Goal: Information Seeking & Learning: Find specific fact

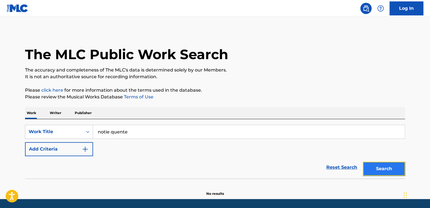
click at [369, 167] on button "Search" at bounding box center [384, 169] width 42 height 14
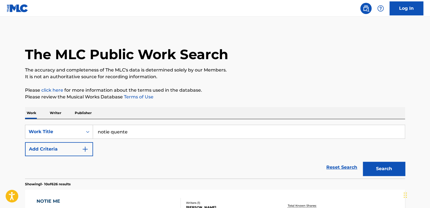
click at [105, 131] on input "notie quente" at bounding box center [248, 131] width 311 height 13
type input "noite quente"
click at [363, 162] on button "Search" at bounding box center [384, 169] width 42 height 14
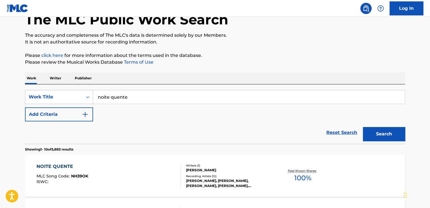
scroll to position [2, 0]
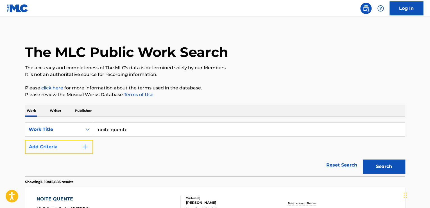
click at [83, 145] on img "Search Form" at bounding box center [85, 147] width 7 height 7
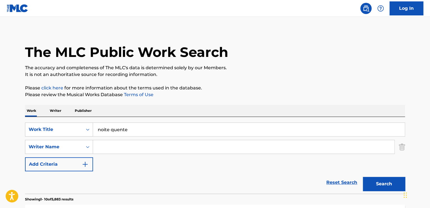
click at [101, 146] on input "Search Form" at bounding box center [243, 146] width 301 height 13
type input "pascal"
click at [363, 177] on button "Search" at bounding box center [384, 184] width 42 height 14
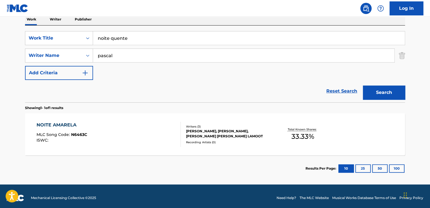
scroll to position [97, 0]
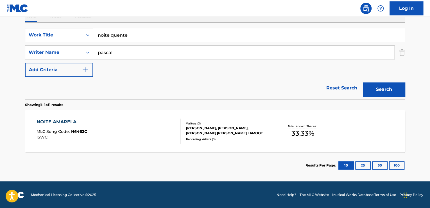
drag, startPoint x: 110, startPoint y: 37, endPoint x: 53, endPoint y: 38, distance: 56.7
click at [53, 38] on div "SearchWithCriteria1b195e46-dcdd-44d6-82d1-e057c0ddffbc Work Title noite quente" at bounding box center [215, 35] width 380 height 14
click at [363, 83] on button "Search" at bounding box center [384, 90] width 42 height 14
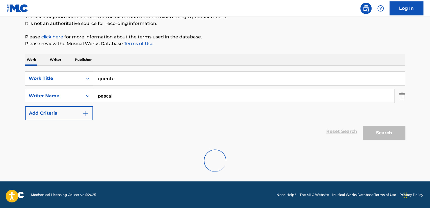
scroll to position [35, 0]
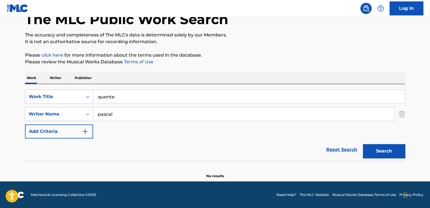
click at [168, 102] on input "quente" at bounding box center [248, 96] width 311 height 13
type input "lenta"
click at [118, 114] on input "pascal" at bounding box center [243, 114] width 301 height 13
paste input "FUEGO LENTO [PERSON_NAME]"
type input "[PERSON_NAME]"
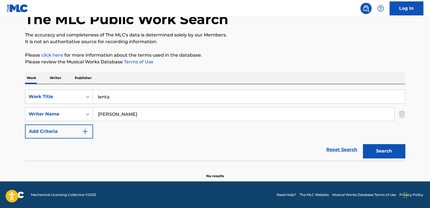
click at [363, 144] on button "Search" at bounding box center [384, 151] width 42 height 14
click at [184, 99] on input "lenta" at bounding box center [248, 96] width 311 height 13
paste input "VAPO NO SETOR"
type input "VAPO NO SETOR"
click at [396, 117] on div "SearchWithCriteria366b990f-ba40-4ac6-aeeb-579156d3f6dd Writer Name [PERSON_NAME]" at bounding box center [215, 114] width 380 height 14
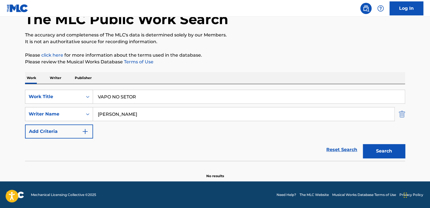
click at [400, 117] on img "Search Form" at bounding box center [401, 114] width 6 height 14
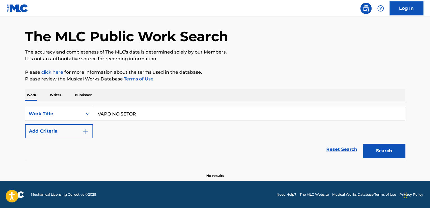
scroll to position [18, 0]
click at [389, 150] on button "Search" at bounding box center [384, 151] width 42 height 14
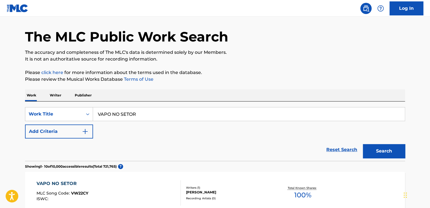
click at [151, 195] on div "VAPO NO SETOR MLC Song Code : VW22CY ISWC :" at bounding box center [109, 193] width 144 height 25
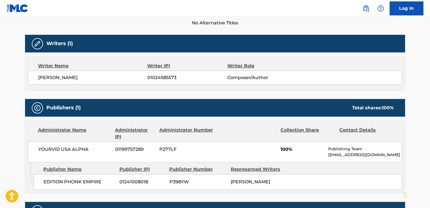
scroll to position [225, 0]
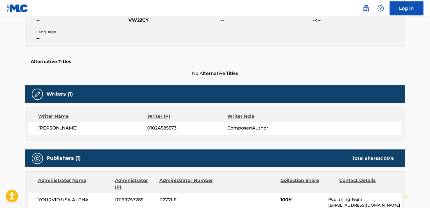
click at [200, 82] on div "Work Detail Member Work Identifier -- MLC Song Code VW22CY ISWC -- Duration --:…" at bounding box center [215, 138] width 380 height 301
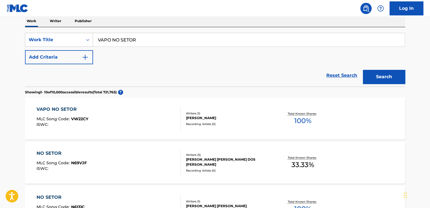
scroll to position [102, 0]
